Goal: Task Accomplishment & Management: Manage account settings

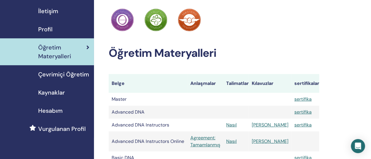
scroll to position [53, 0]
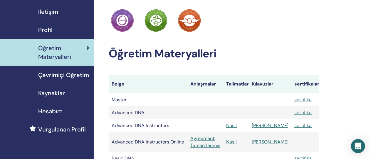
click at [60, 76] on span "Çevrimiçi Öğretim" at bounding box center [63, 75] width 51 height 9
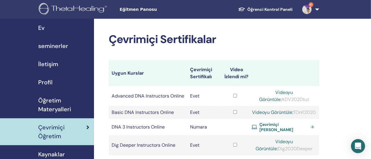
click at [310, 5] on span "4" at bounding box center [311, 4] width 5 height 5
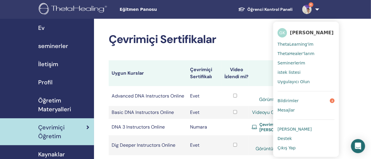
click at [298, 100] on link "Bildirimler 4" at bounding box center [305, 100] width 57 height 9
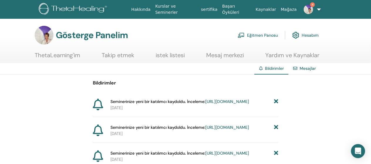
click at [205, 104] on font "https://member.thetahealing.com/instructor/seminar/375034/attendees" at bounding box center [227, 101] width 44 height 5
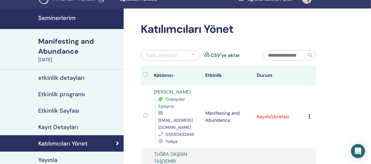
scroll to position [6, 0]
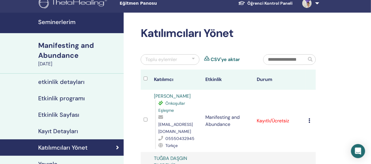
click at [66, 83] on h4 "etkinlik detayları" at bounding box center [61, 81] width 46 height 7
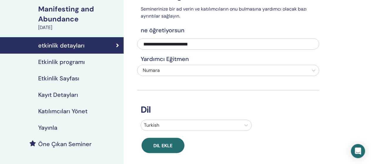
scroll to position [43, 0]
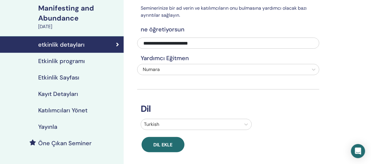
click at [63, 61] on h4 "Etkinlik programı" at bounding box center [61, 61] width 47 height 7
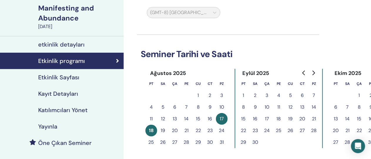
click at [59, 78] on h4 "Etkinlik Sayfası" at bounding box center [58, 77] width 41 height 7
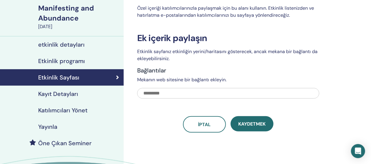
click at [58, 94] on h4 "Kayıt Detayları" at bounding box center [58, 93] width 40 height 7
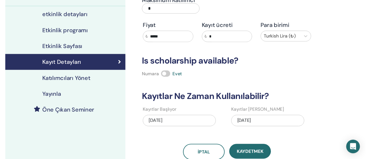
scroll to position [74, 0]
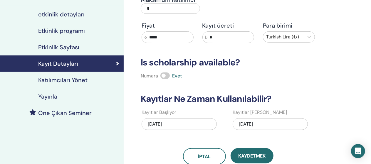
drag, startPoint x: 58, startPoint y: 79, endPoint x: 46, endPoint y: 80, distance: 12.0
click at [46, 80] on h4 "Katılımcıları Yönet" at bounding box center [62, 80] width 49 height 7
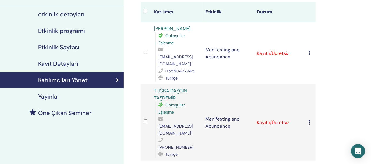
click at [51, 97] on h4 "Yayınla" at bounding box center [47, 96] width 19 height 7
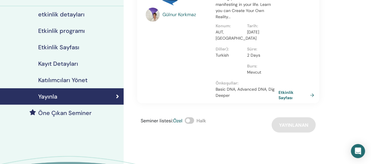
click at [53, 112] on h4 "Öne Çıkan Seminer" at bounding box center [64, 112] width 53 height 7
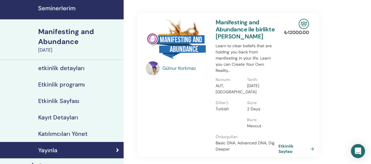
scroll to position [74, 0]
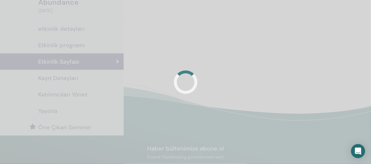
scroll to position [43, 0]
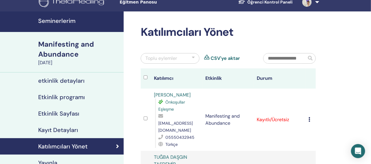
scroll to position [6, 0]
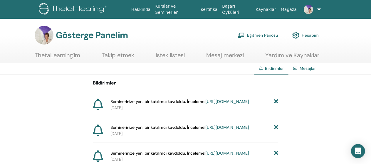
click at [309, 35] on font "Hesabım" at bounding box center [309, 35] width 17 height 5
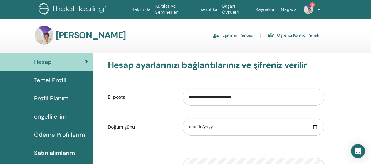
click at [55, 115] on font "engellilerim" at bounding box center [50, 117] width 32 height 8
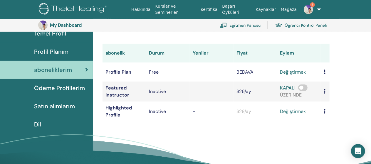
scroll to position [60, 0]
click at [59, 53] on span "Profil Planım" at bounding box center [51, 51] width 34 height 9
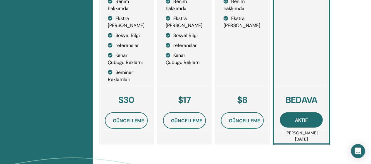
scroll to position [246, 0]
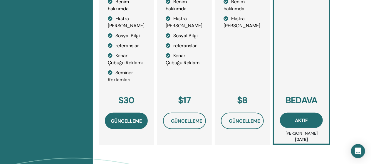
click at [126, 124] on span "Güncelleme" at bounding box center [126, 121] width 31 height 6
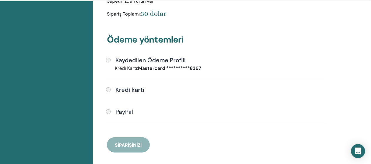
scroll to position [163, 0]
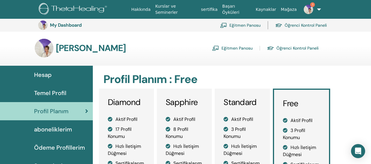
scroll to position [246, 0]
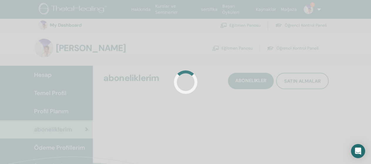
scroll to position [60, 0]
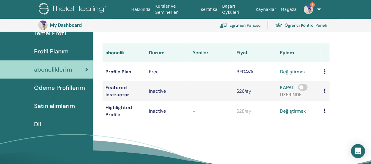
click at [311, 4] on span "1" at bounding box center [312, 4] width 5 height 5
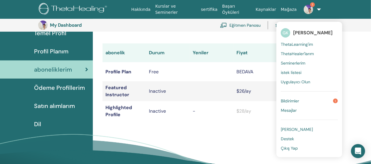
click at [302, 100] on link "Bildirimler 1" at bounding box center [309, 100] width 57 height 9
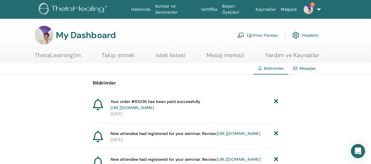
click at [310, 4] on span "1" at bounding box center [312, 4] width 5 height 5
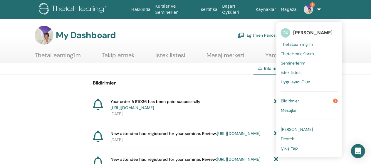
click at [294, 98] on span "Bildirimler" at bounding box center [290, 100] width 18 height 5
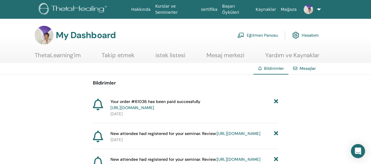
click at [154, 106] on link "https://member.thetahealing.com/member/account/subscriptions/purchases" at bounding box center [132, 107] width 44 height 5
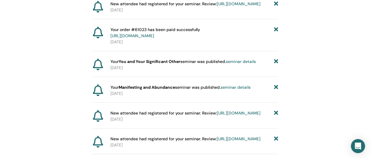
scroll to position [222, 0]
click at [241, 90] on link "seminar details" at bounding box center [235, 87] width 30 height 5
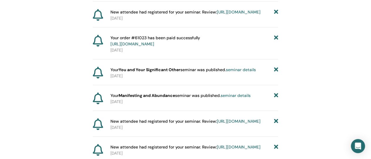
scroll to position [222, 0]
